Goal: Find specific page/section: Find specific page/section

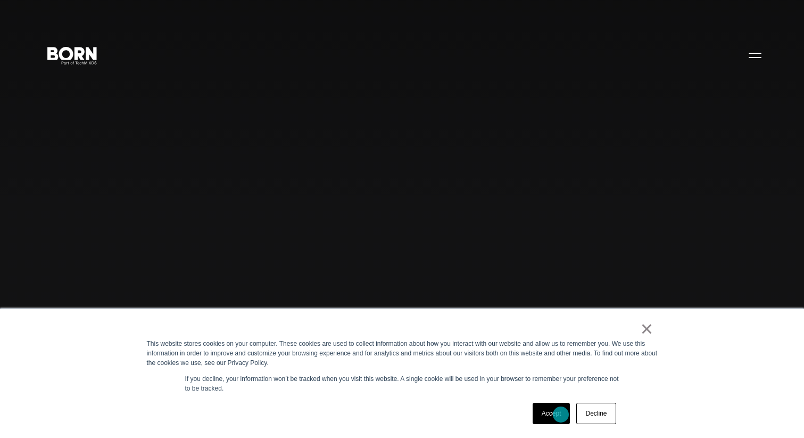
click at [561, 414] on link "Accept" at bounding box center [552, 412] width 38 height 21
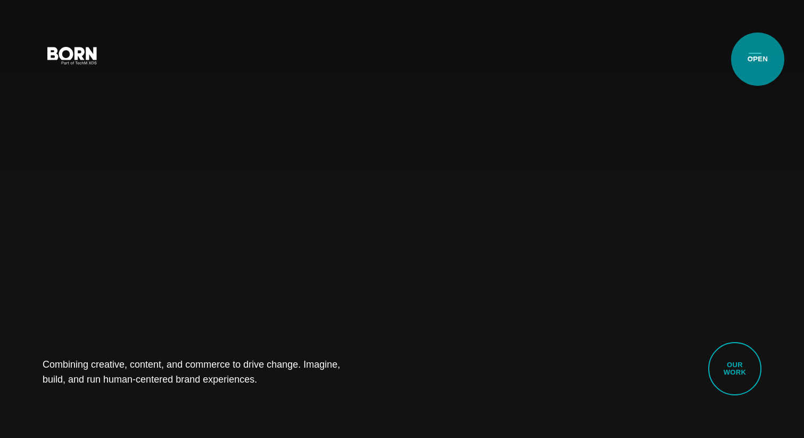
click at [757, 51] on button "Primary Menu" at bounding box center [756, 55] width 26 height 22
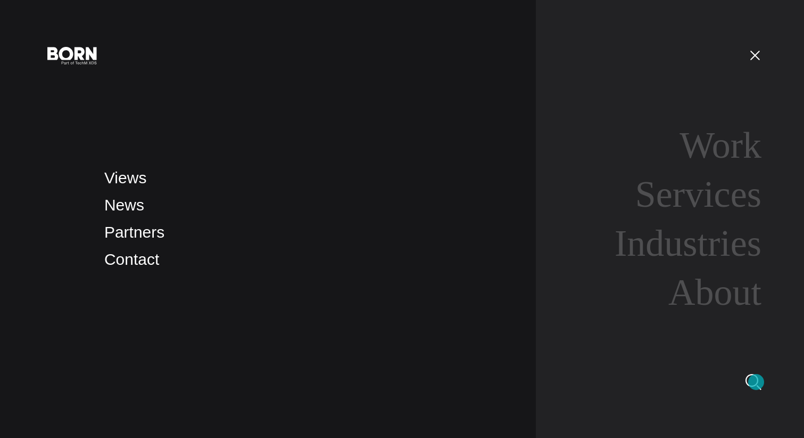
click at [757, 382] on img at bounding box center [754, 382] width 16 height 16
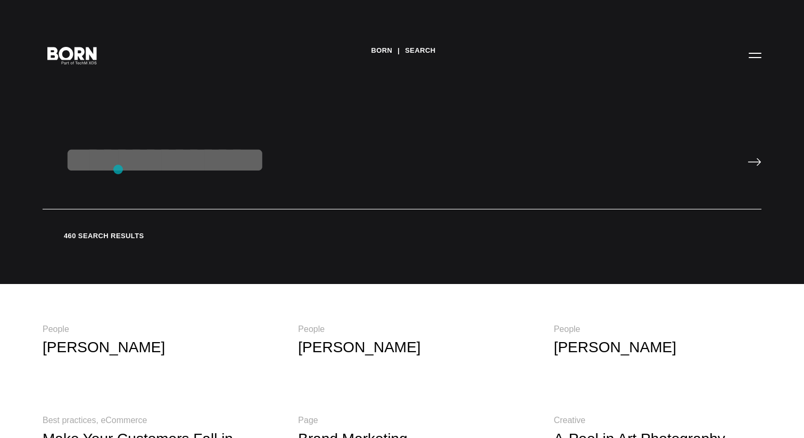
click at [118, 169] on input "text" at bounding box center [402, 173] width 719 height 71
